Goal: Information Seeking & Learning: Get advice/opinions

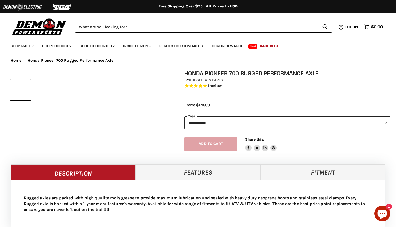
select select "******"
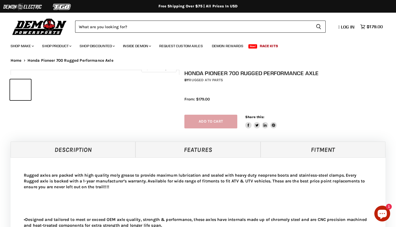
select select "******"
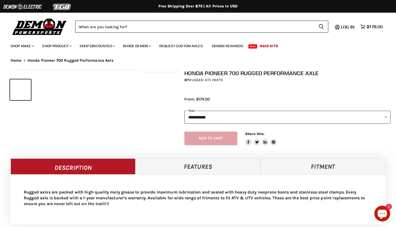
select select "******"
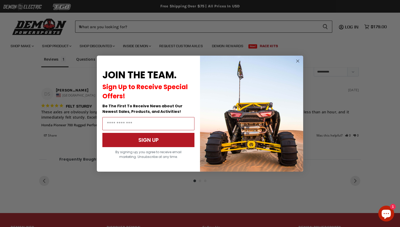
scroll to position [321, 0]
